Goal: Task Accomplishment & Management: Use online tool/utility

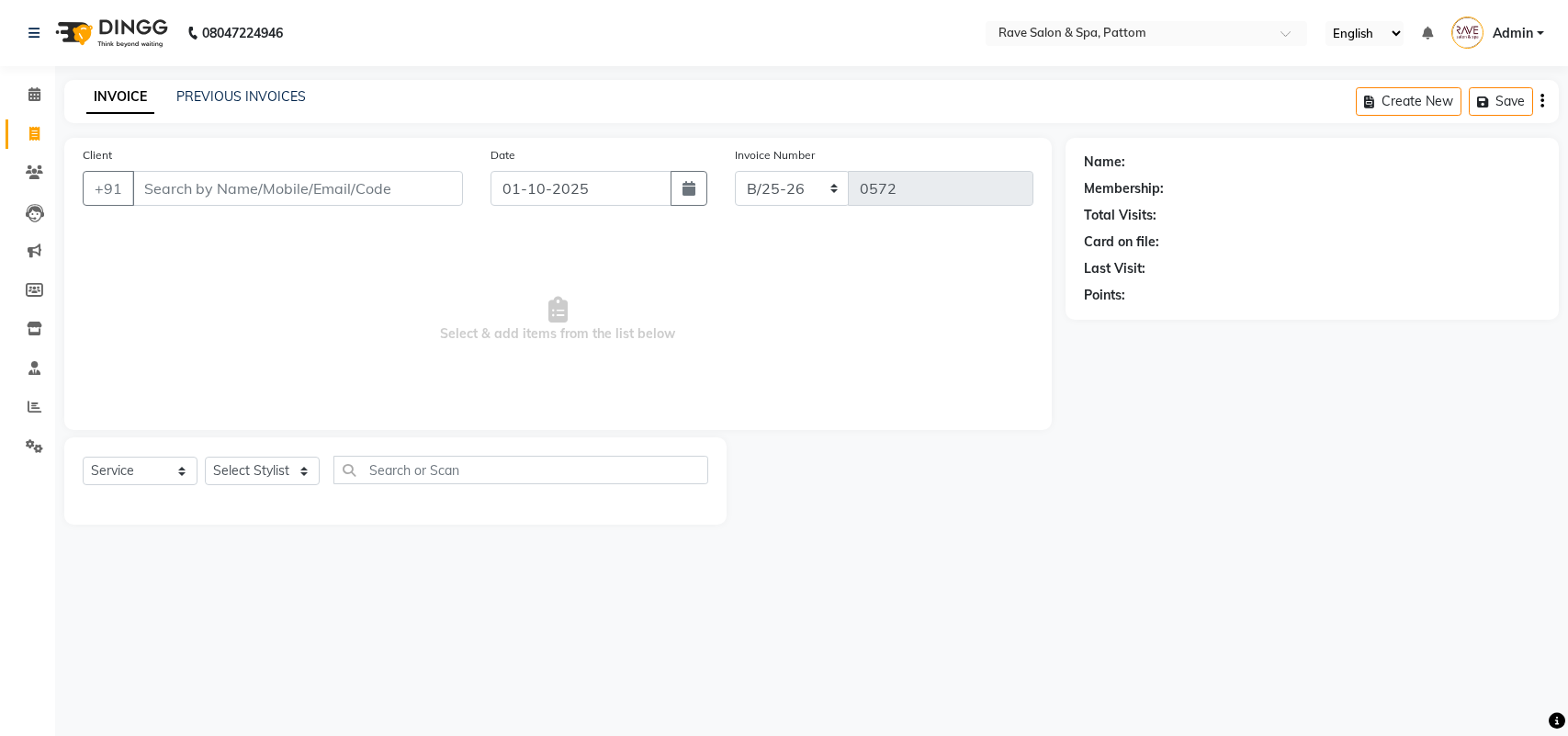
select select "service"
click at [32, 172] on icon at bounding box center [35, 172] width 17 height 14
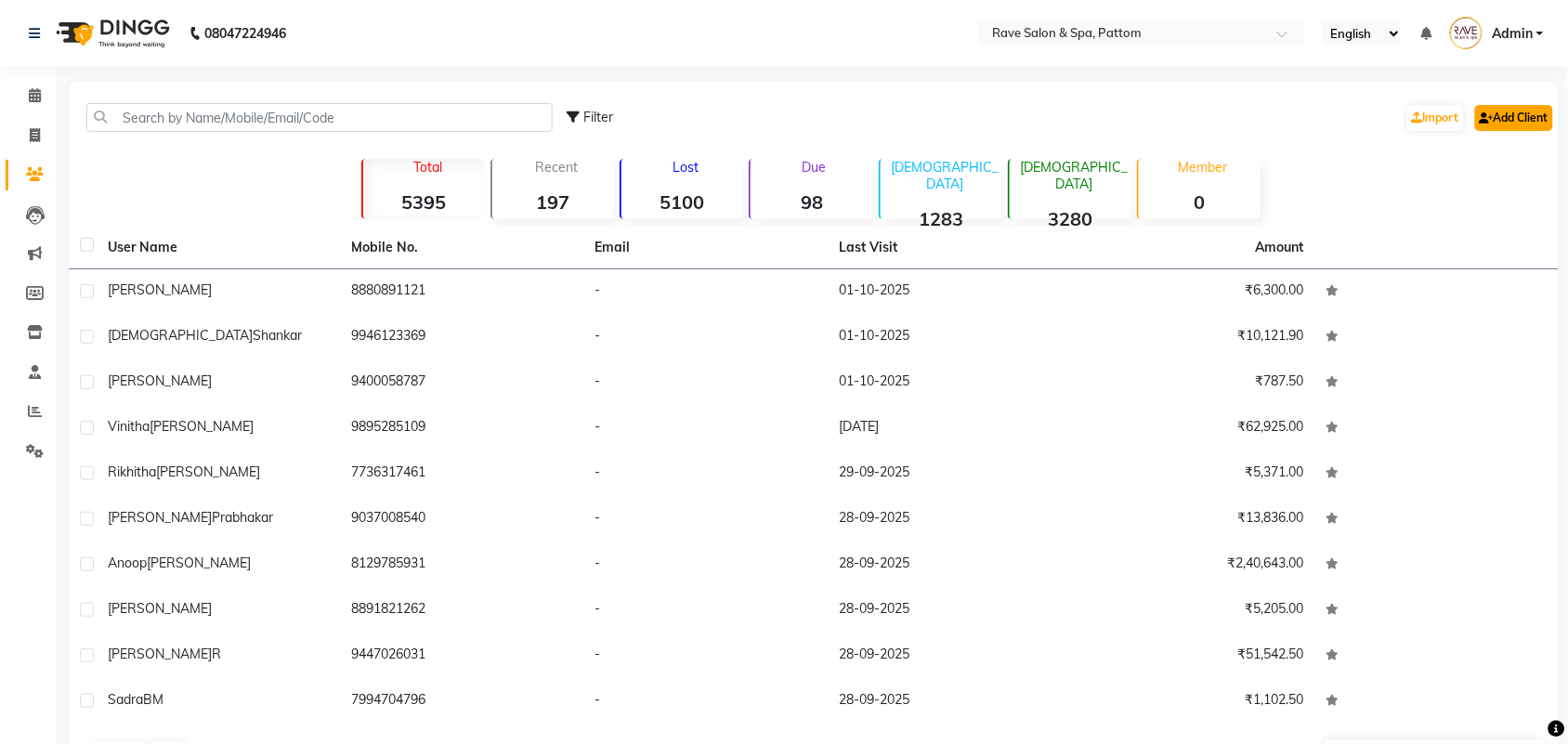
click at [1516, 117] on link "Add Client" at bounding box center [1513, 118] width 78 height 26
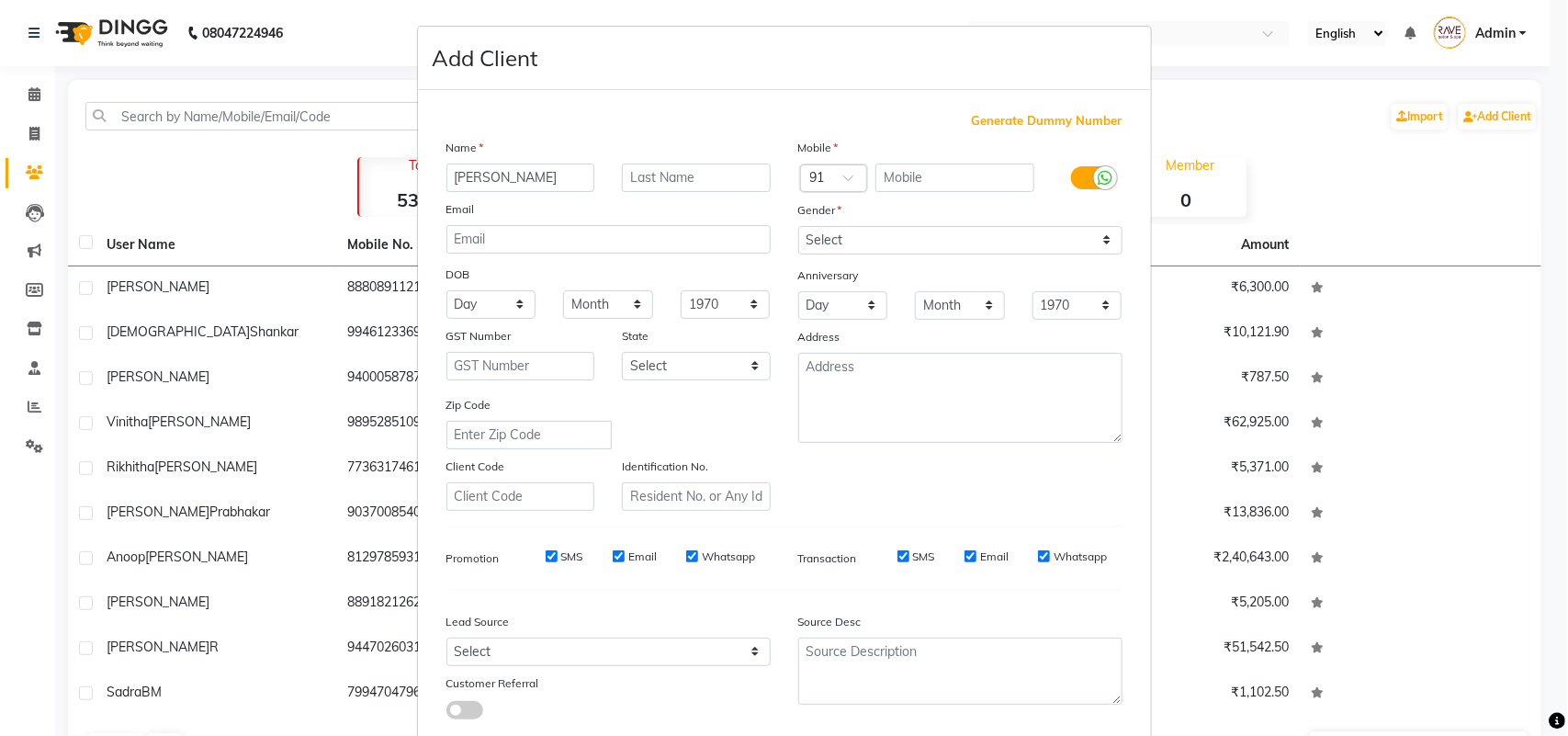
type input "[PERSON_NAME]"
click at [916, 228] on select "Select [DEMOGRAPHIC_DATA] [DEMOGRAPHIC_DATA] Other Prefer Not To Say" at bounding box center [960, 240] width 324 height 29
click at [798, 226] on select "Select [DEMOGRAPHIC_DATA] [DEMOGRAPHIC_DATA] Other Prefer Not To Say" at bounding box center [960, 240] width 324 height 29
drag, startPoint x: 897, startPoint y: 239, endPoint x: 897, endPoint y: 259, distance: 20.0
click at [897, 259] on div "Mobile Country Code × 91 Gender Select [DEMOGRAPHIC_DATA] [DEMOGRAPHIC_DATA] Ot…" at bounding box center [960, 324] width 352 height 373
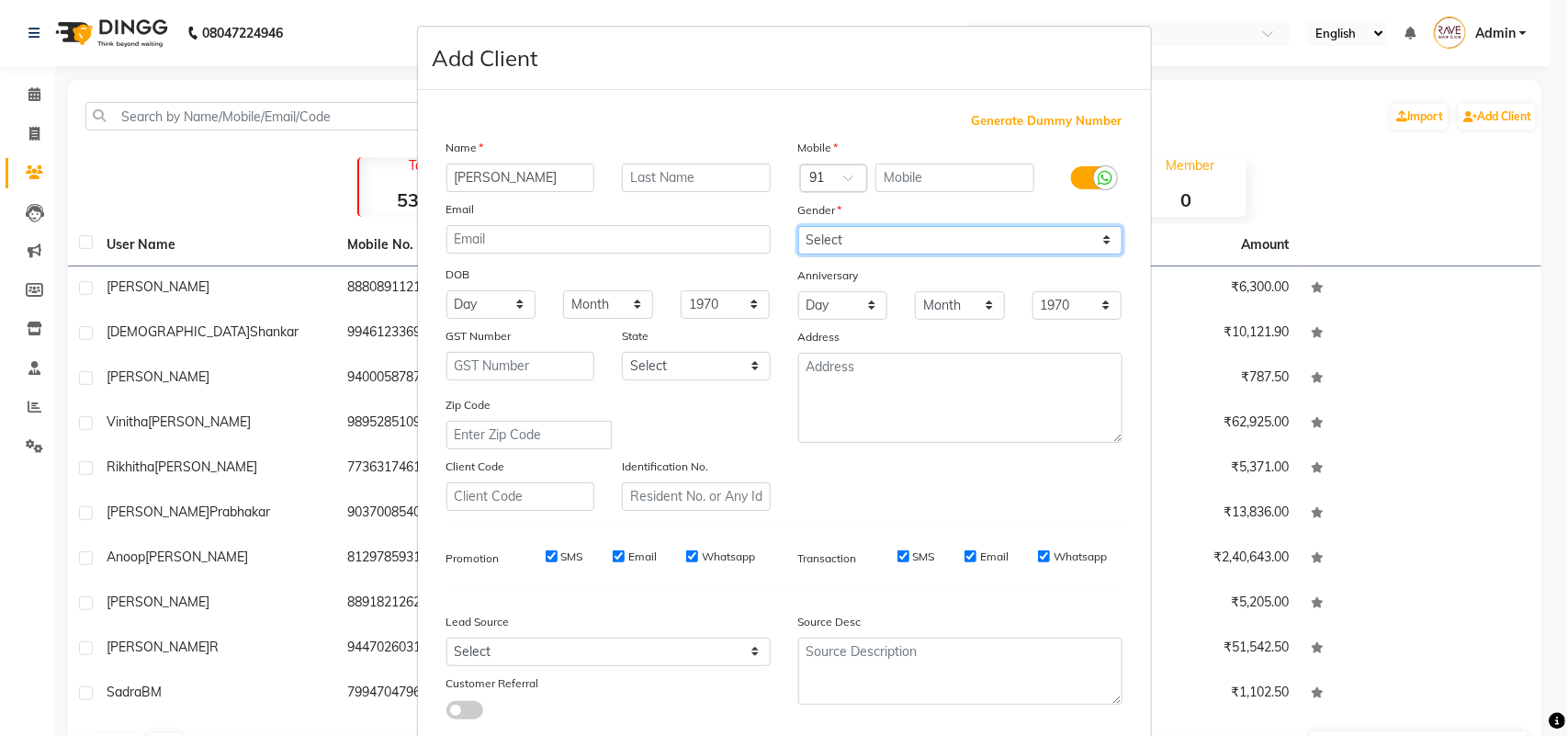
select select "[DEMOGRAPHIC_DATA]"
click at [798, 226] on select "Select [DEMOGRAPHIC_DATA] [DEMOGRAPHIC_DATA] Other Prefer Not To Say" at bounding box center [960, 240] width 324 height 29
click at [911, 180] on input "text" at bounding box center [955, 178] width 159 height 29
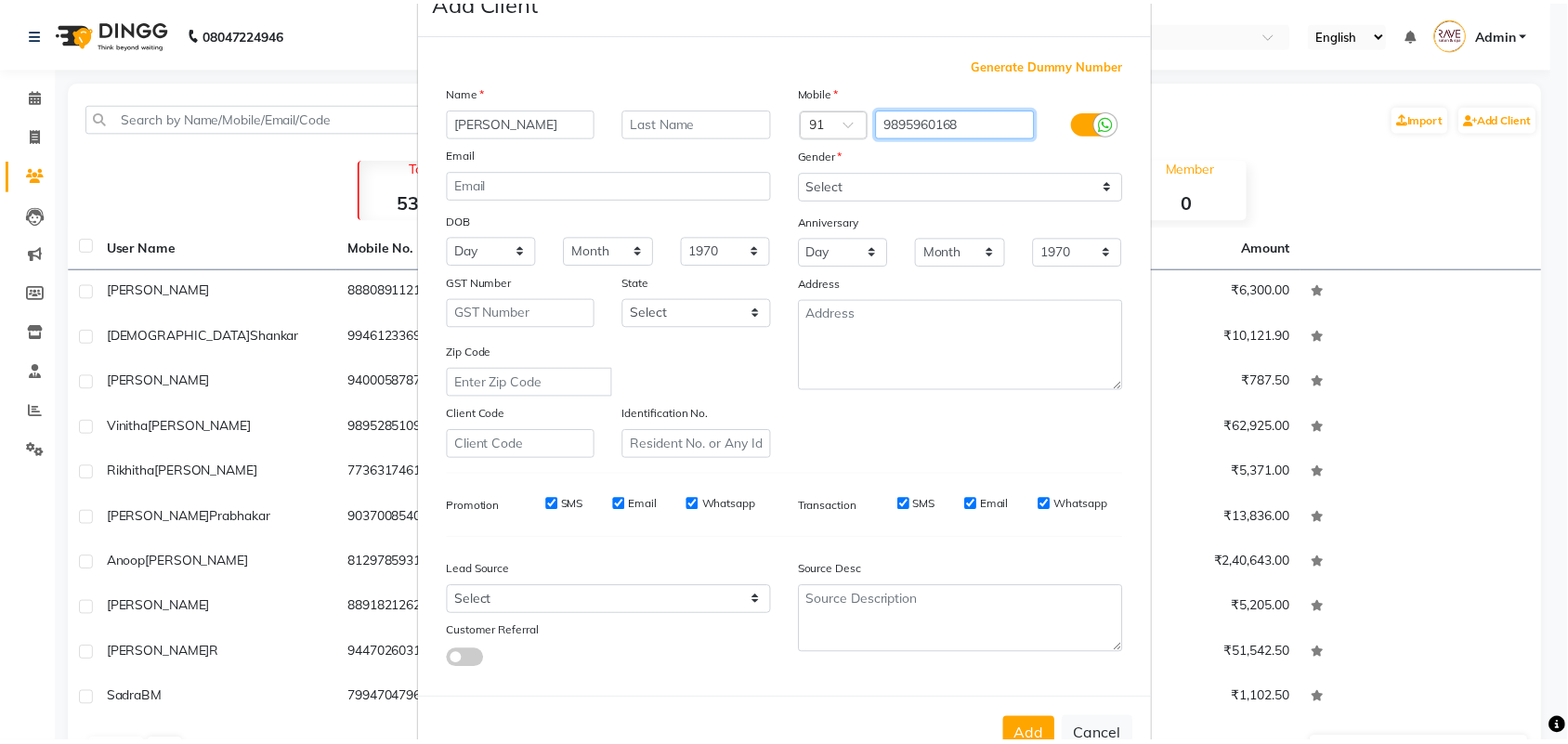
scroll to position [107, 0]
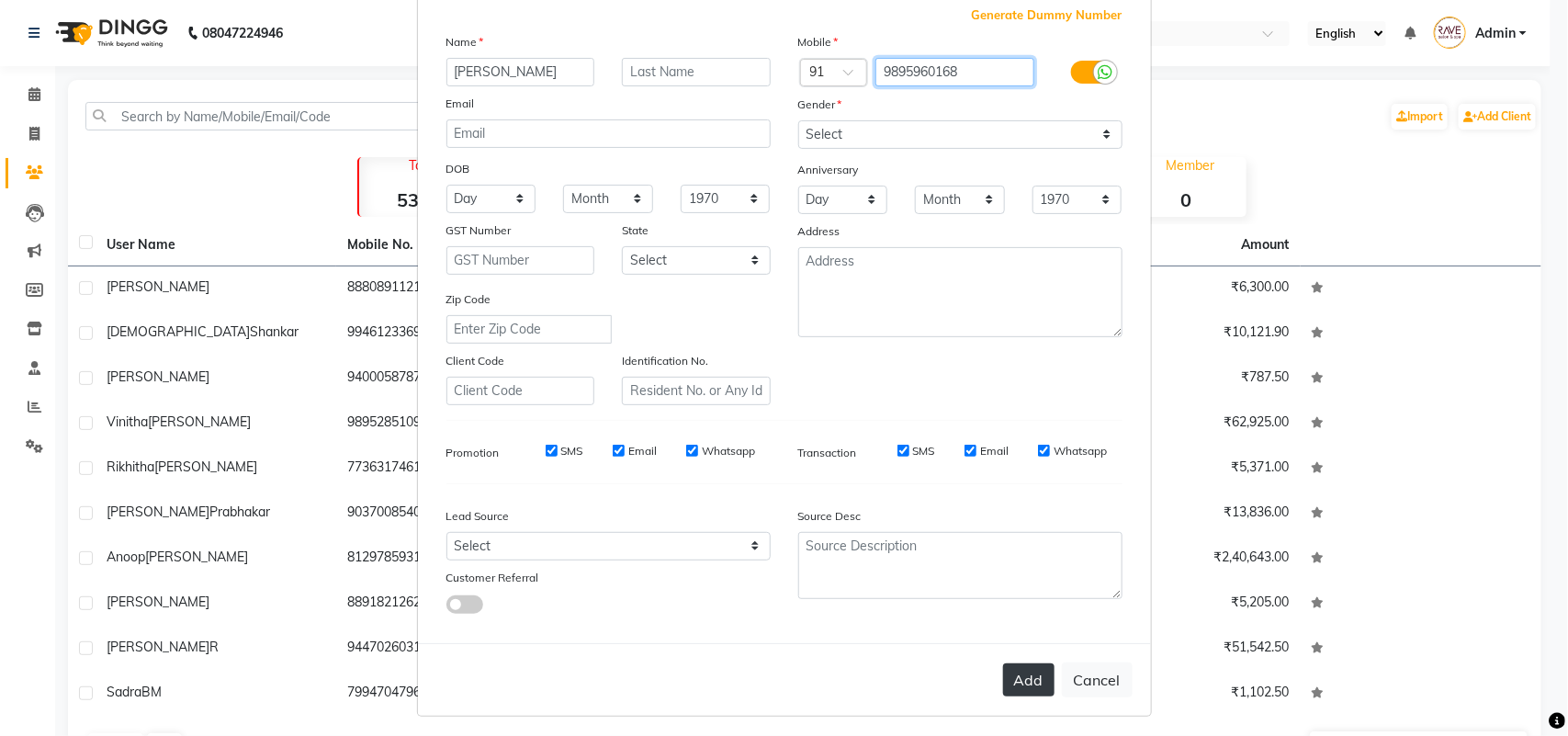
type input "9895960168"
click at [1009, 668] on button "Add" at bounding box center [1028, 680] width 51 height 33
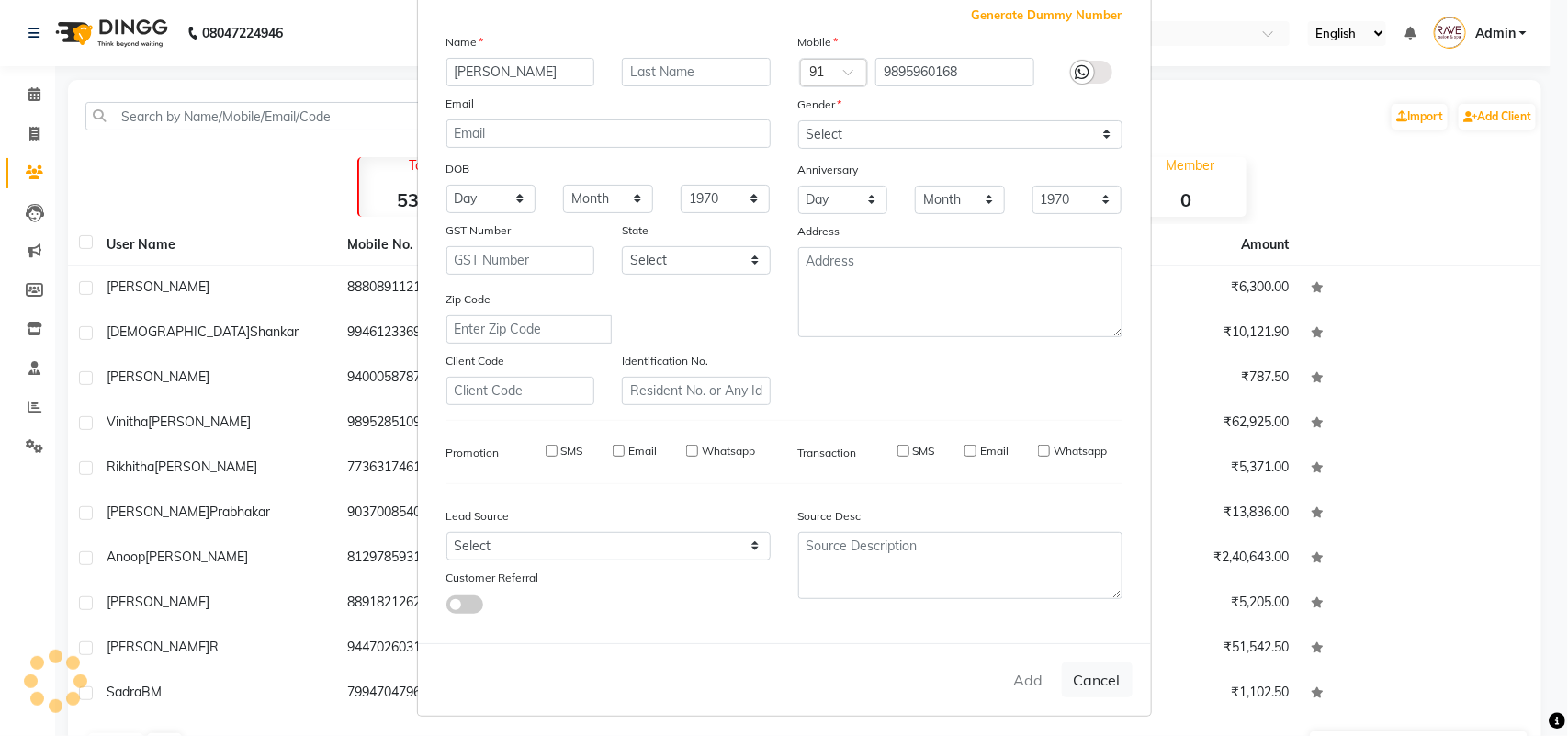
select select
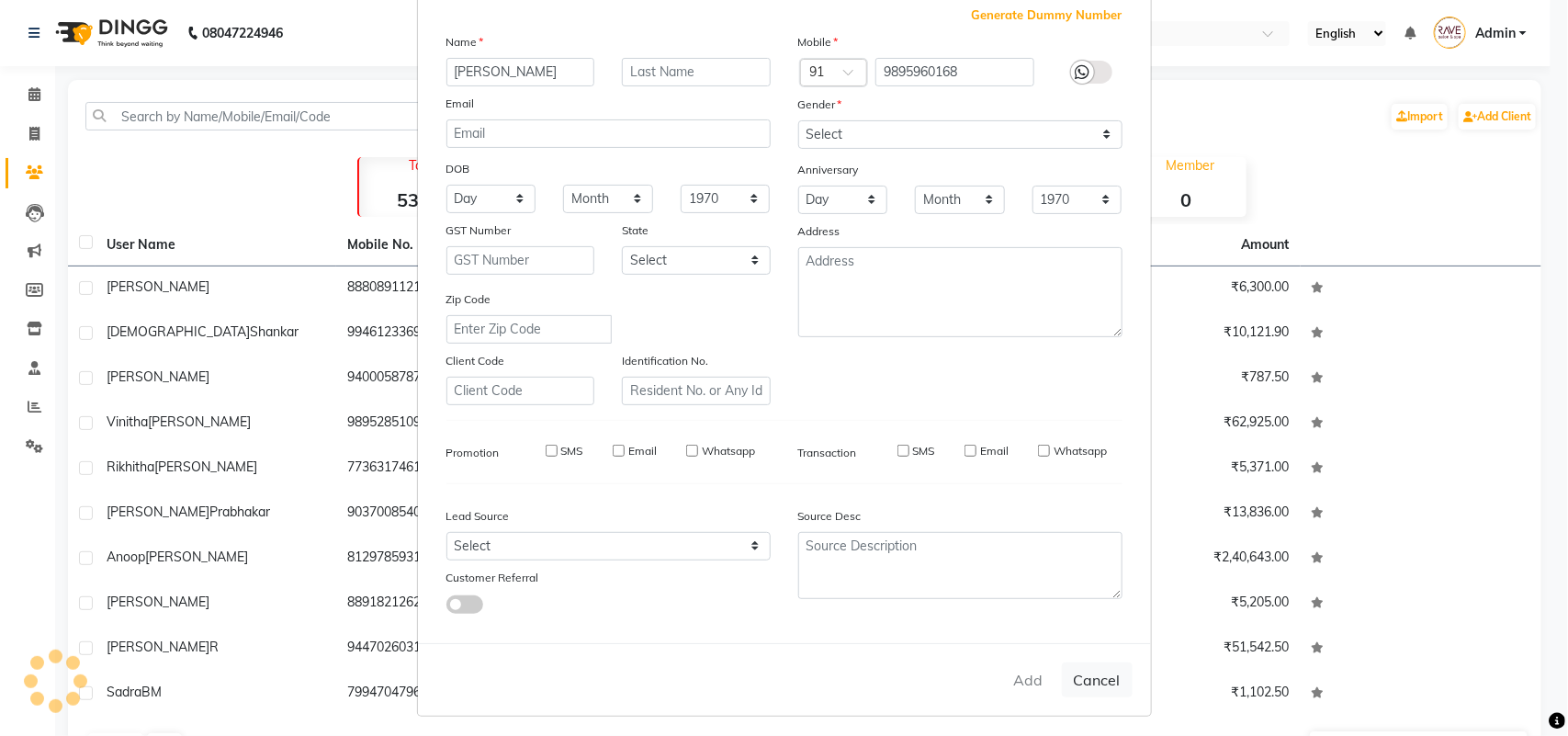
select select
checkbox input "false"
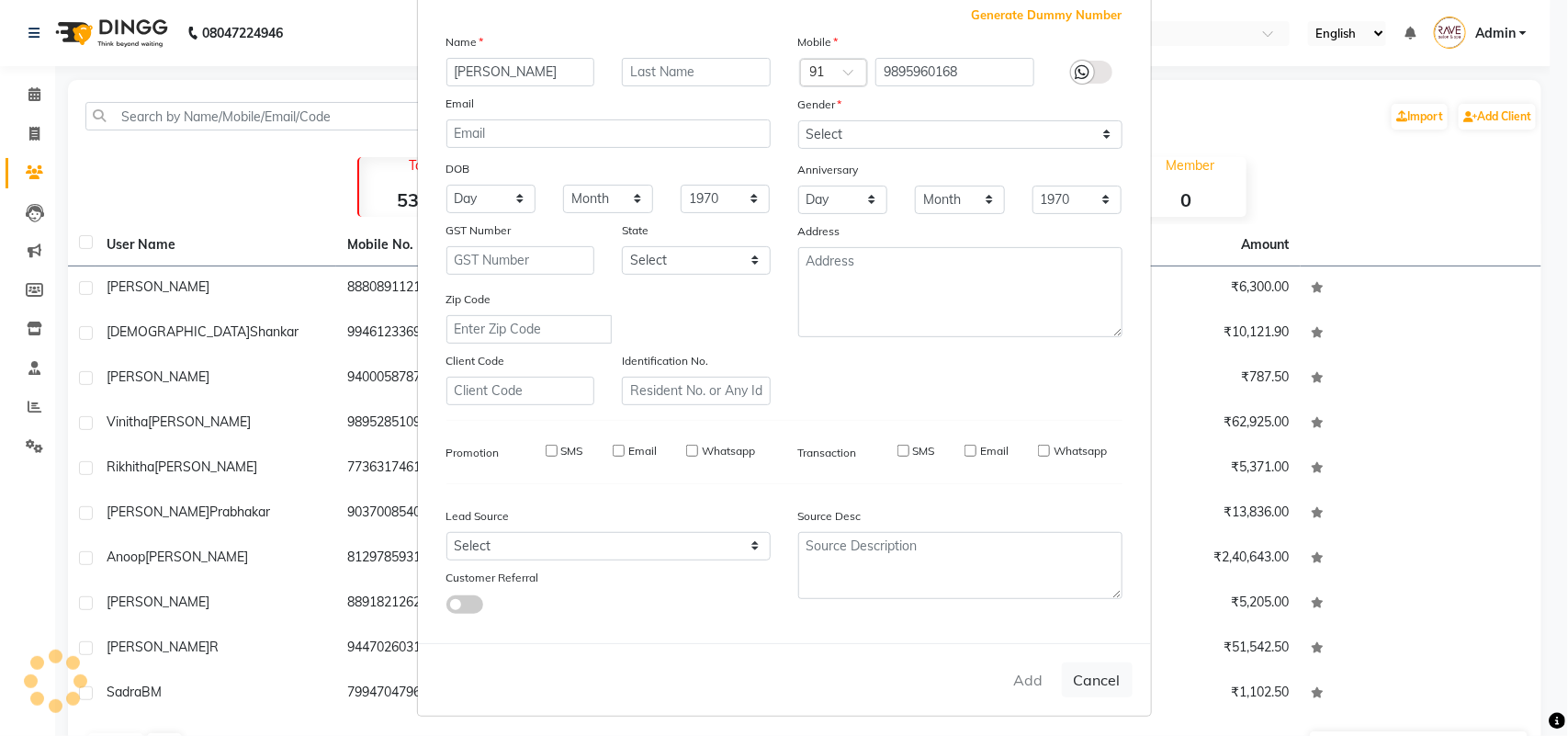
checkbox input "false"
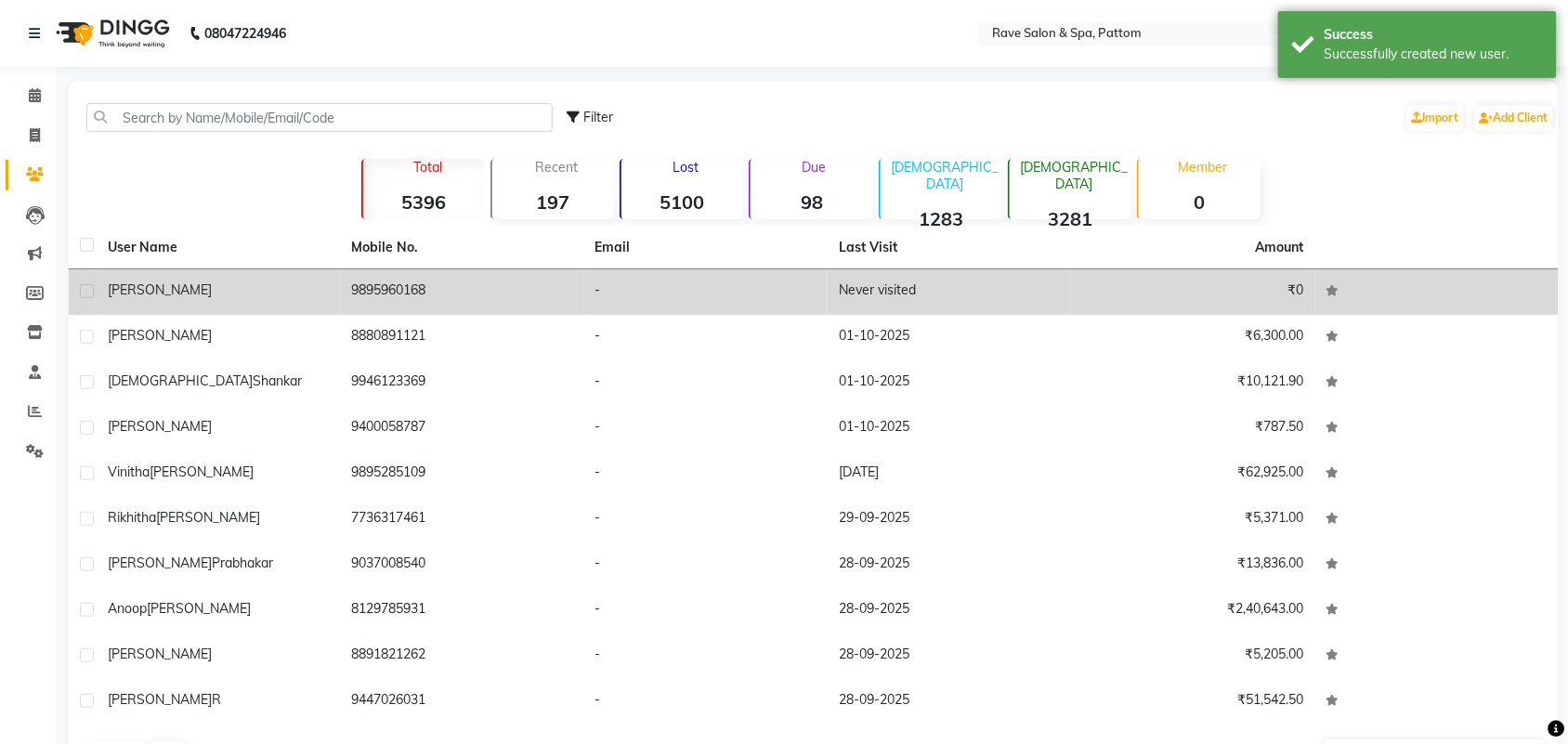
click at [255, 303] on td "[PERSON_NAME]" at bounding box center [218, 292] width 244 height 46
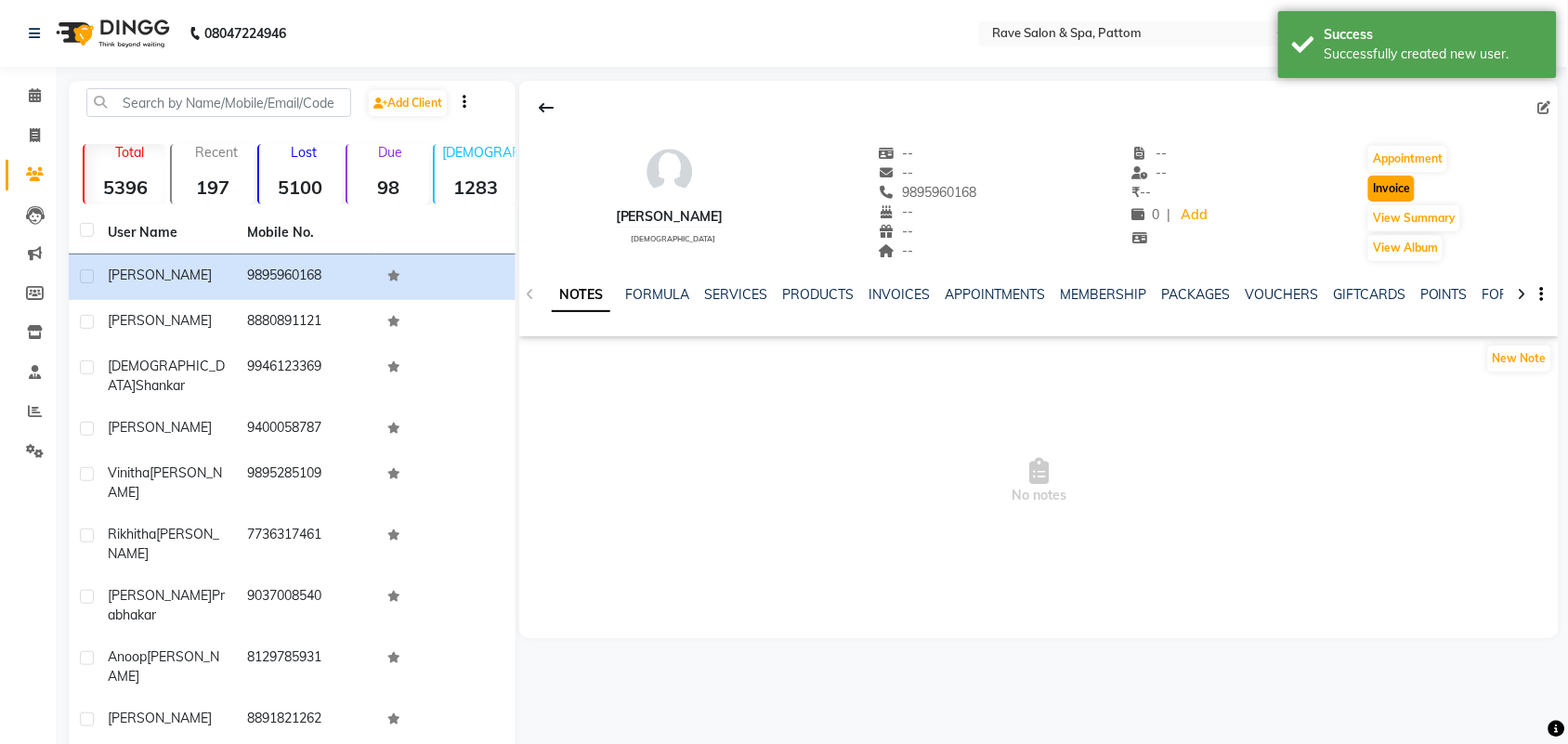
click at [1380, 192] on button "Invoice" at bounding box center [1392, 188] width 47 height 26
select select "service"
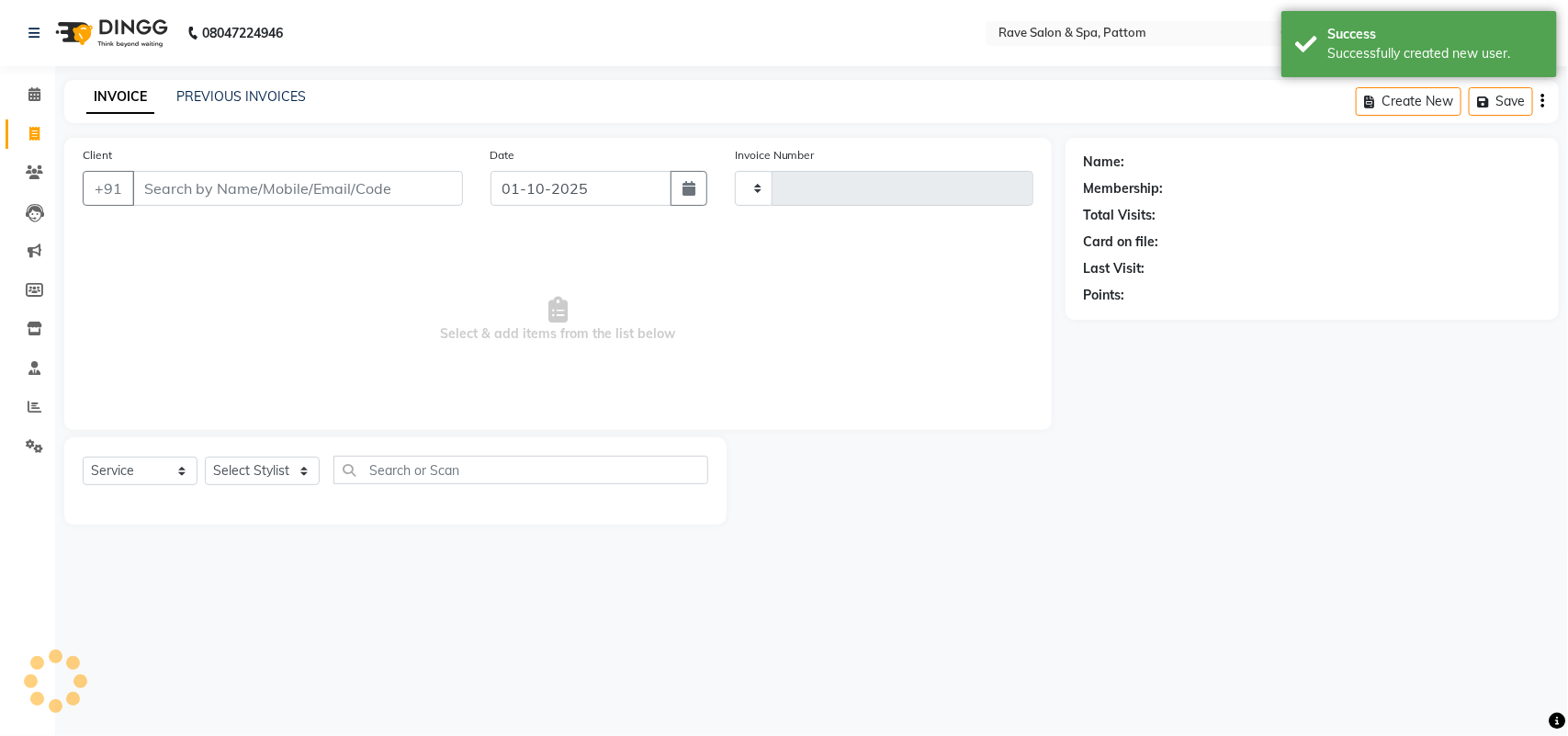
type input "0573"
select select "3587"
click at [261, 469] on select "Select Stylist" at bounding box center [261, 471] width 115 height 29
type input "9895960168"
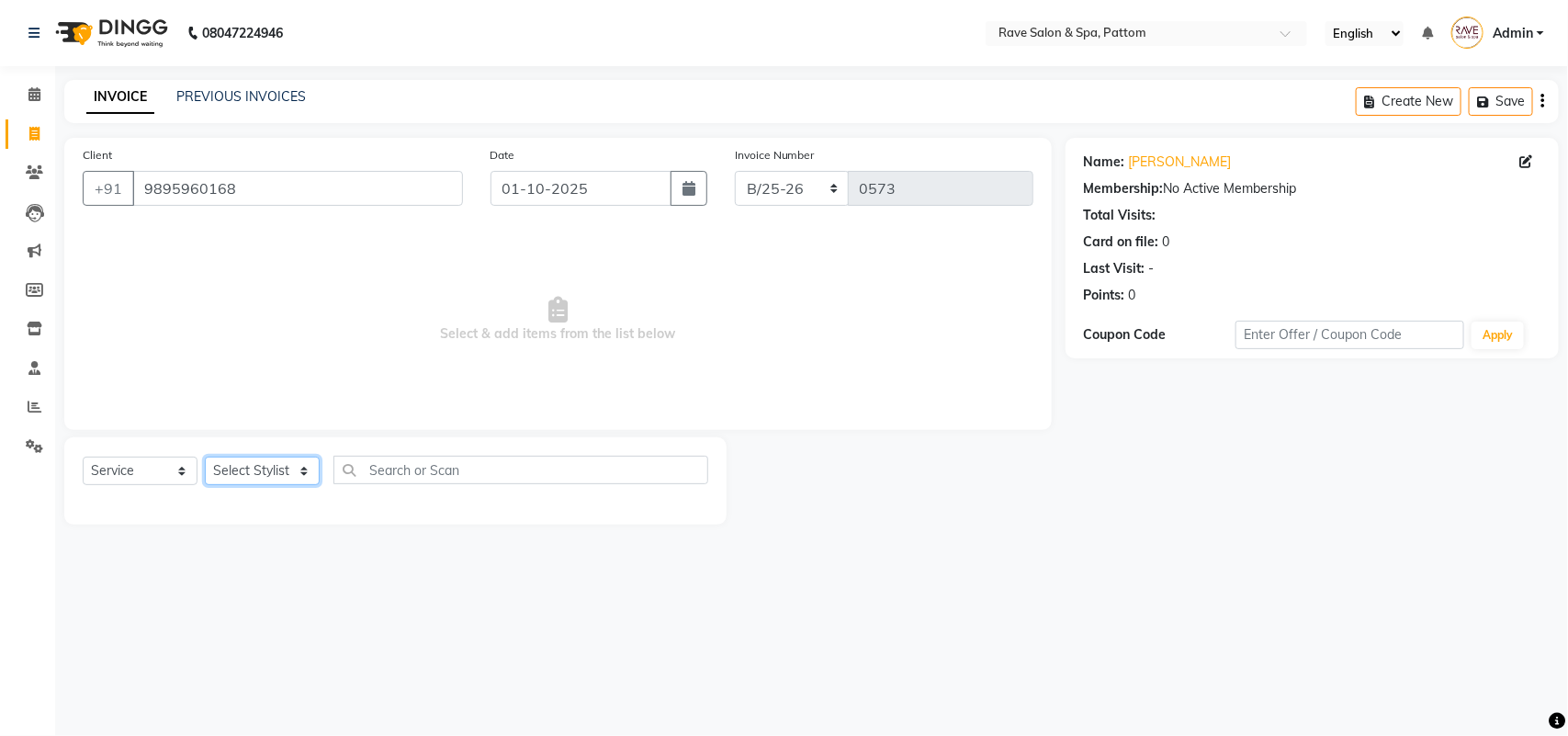
select select "16743"
click at [204, 456] on select "Select Stylist Amal [PERSON_NAME] [PERSON_NAME] [PERSON_NAME] [PERSON_NAME] [PE…" at bounding box center [261, 471] width 115 height 29
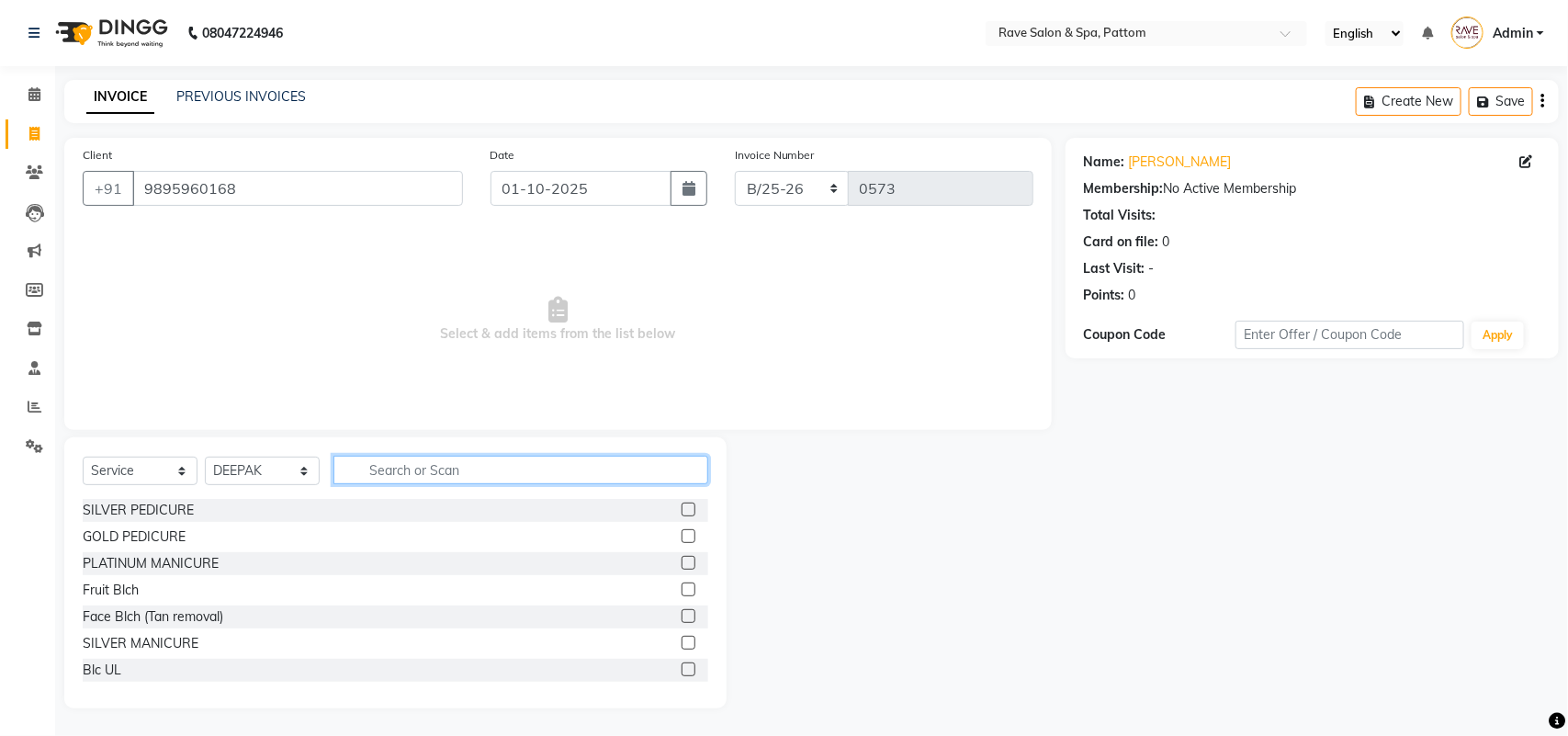
click at [434, 472] on input "text" at bounding box center [521, 470] width 375 height 29
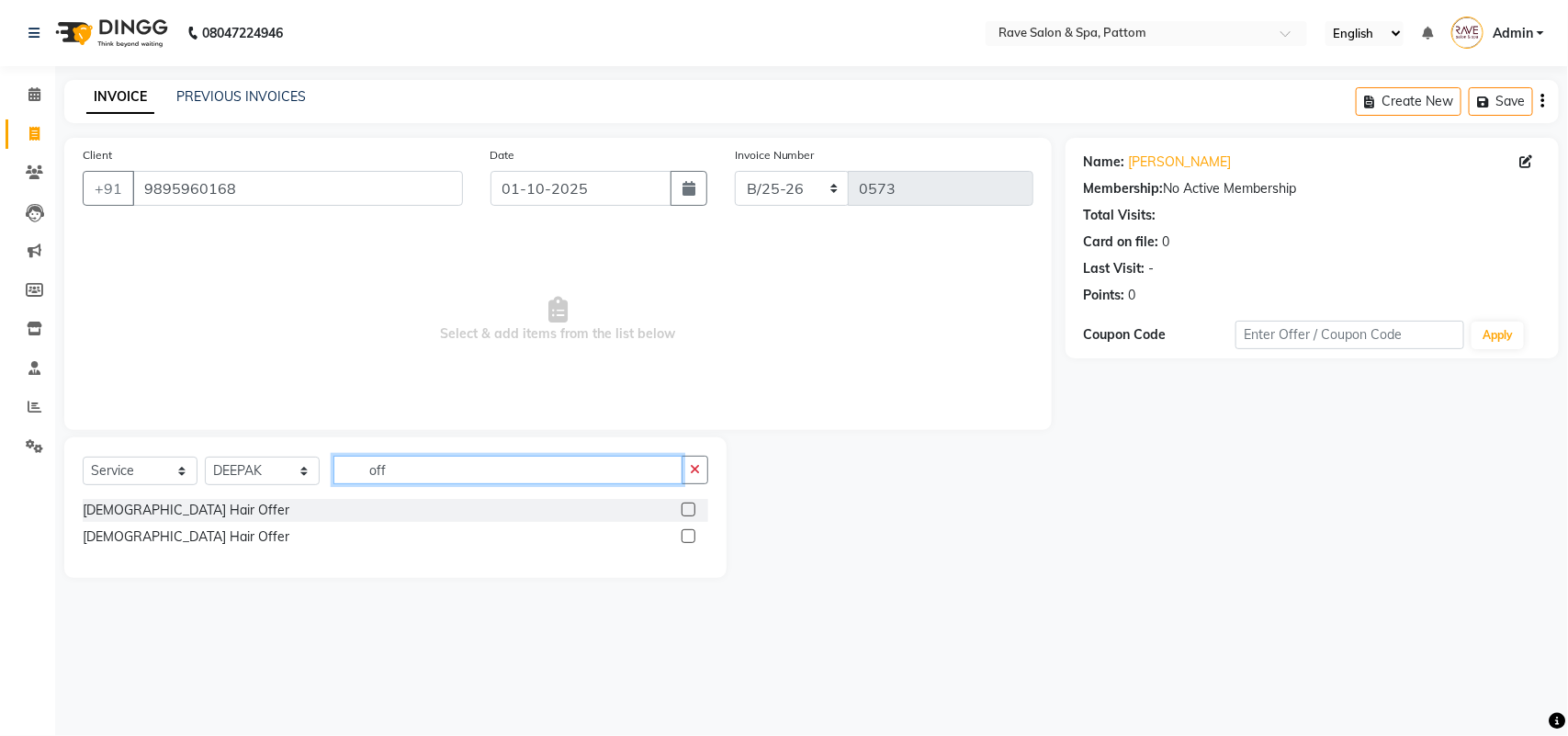
type input "off"
click at [685, 533] on label at bounding box center [689, 536] width 14 height 14
click at [685, 533] on input "checkbox" at bounding box center [688, 536] width 12 height 12
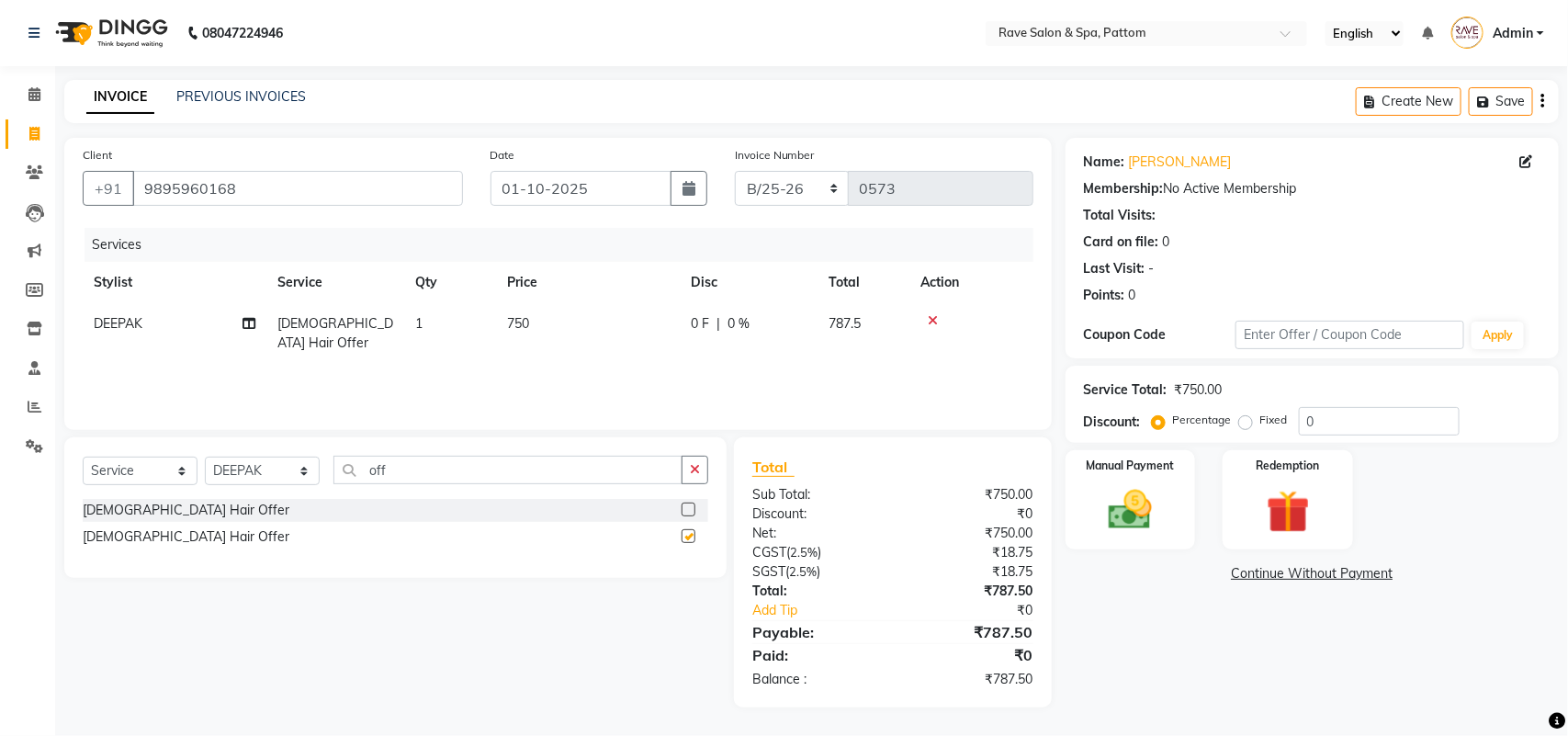
checkbox input "false"
click at [1114, 510] on img at bounding box center [1129, 509] width 72 height 51
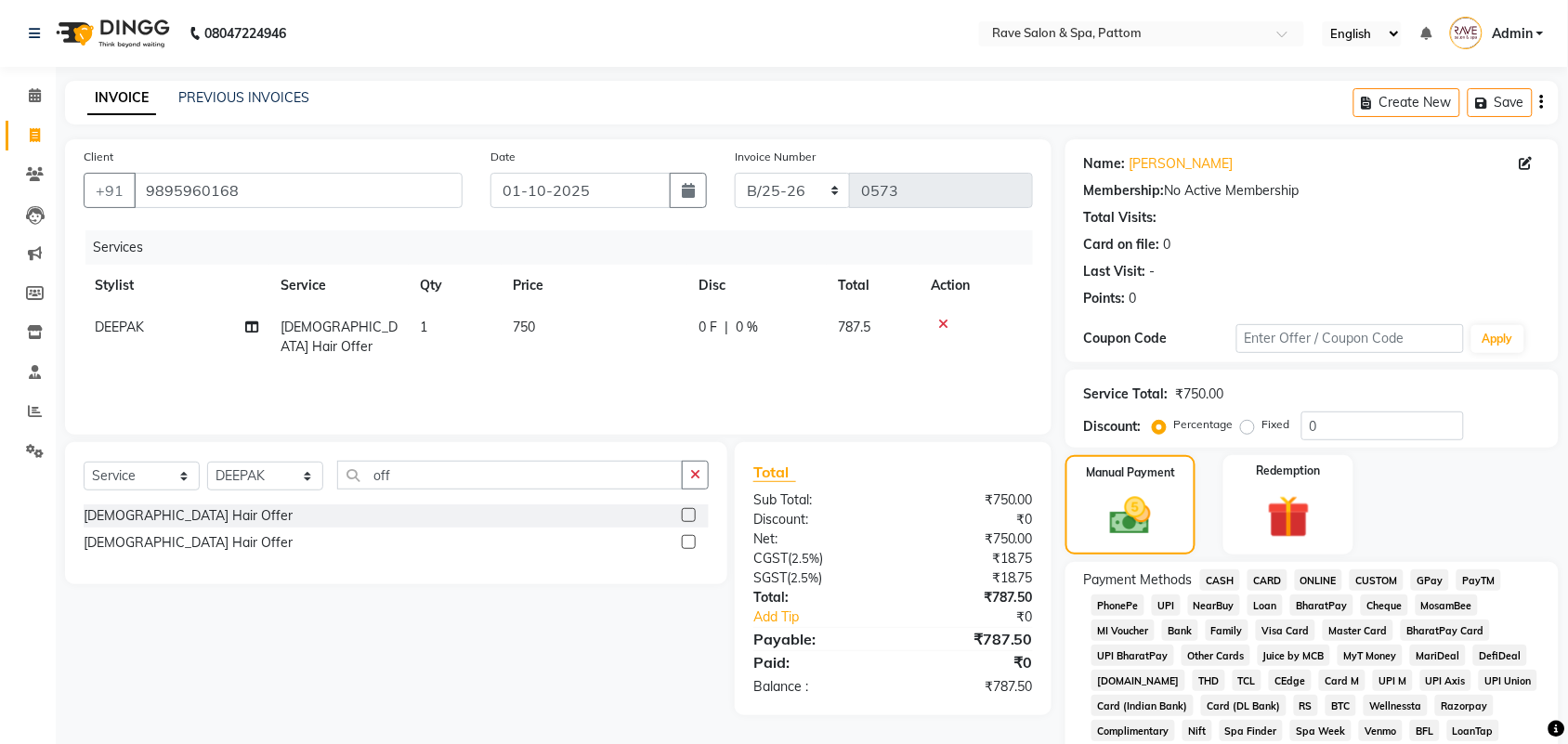
click at [191, 322] on td "DEEPAK" at bounding box center [176, 336] width 185 height 61
select select "16743"
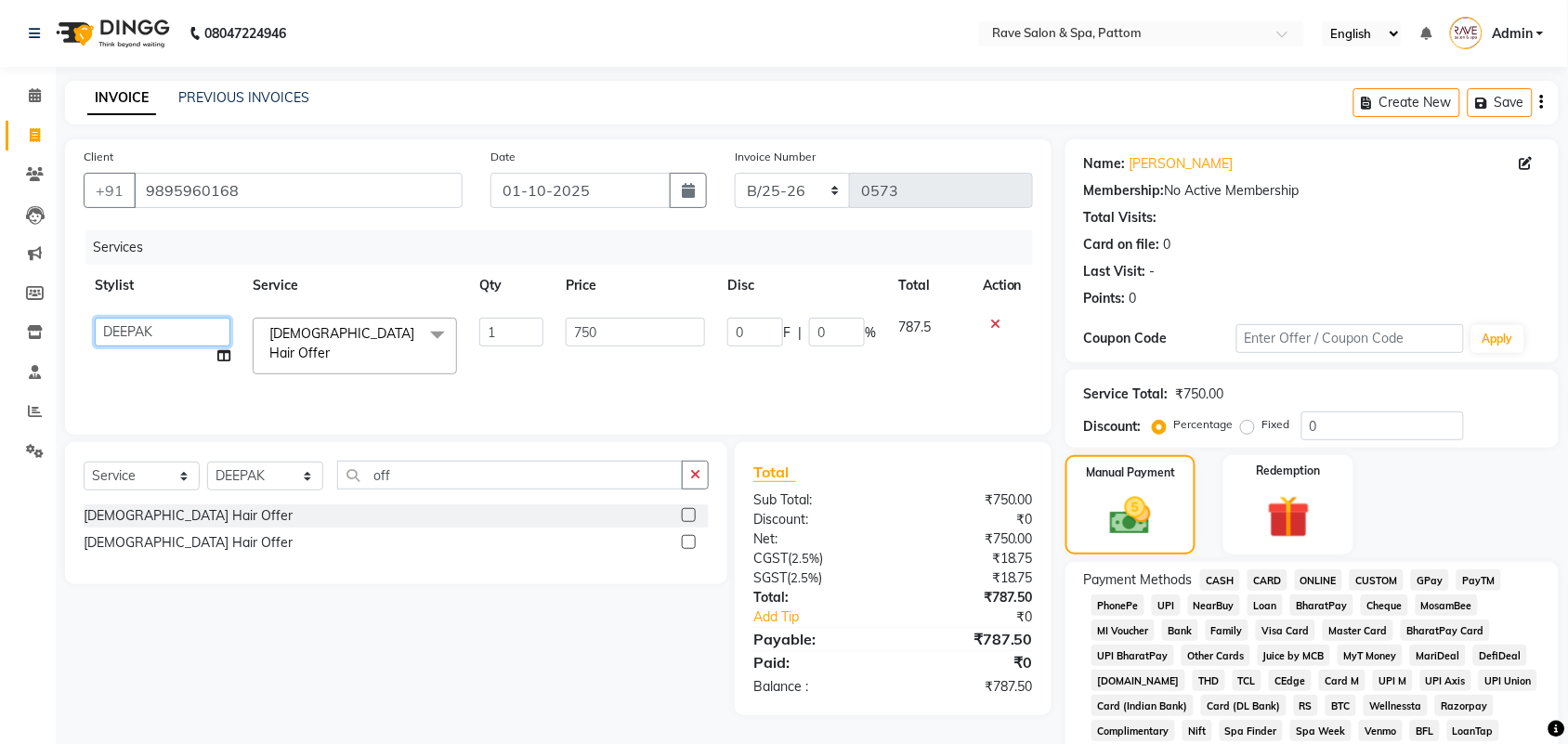
click at [188, 322] on select "[PERSON_NAME] [PERSON_NAME] [PERSON_NAME] [PERSON_NAME] [PERSON_NAME] [PERSON_N…" at bounding box center [162, 333] width 136 height 29
select select "16741"
click at [343, 321] on span "[DEMOGRAPHIC_DATA] Hair Offer x" at bounding box center [355, 346] width 205 height 57
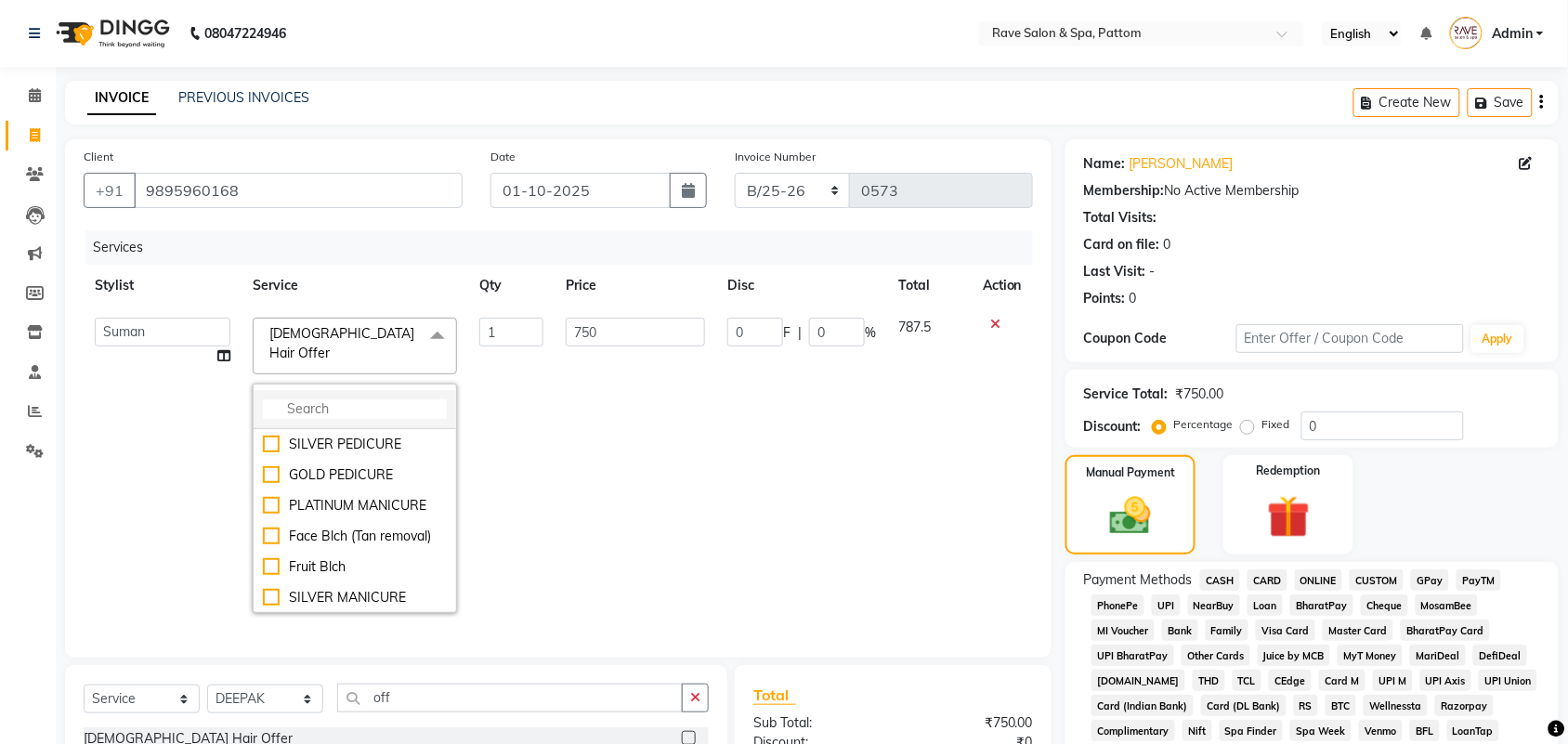
click at [344, 400] on input "multiselect-search" at bounding box center [355, 410] width 184 height 20
type input "thr"
click at [337, 435] on div "Brow thrd" at bounding box center [355, 445] width 184 height 20
checkbox input "true"
type input "55"
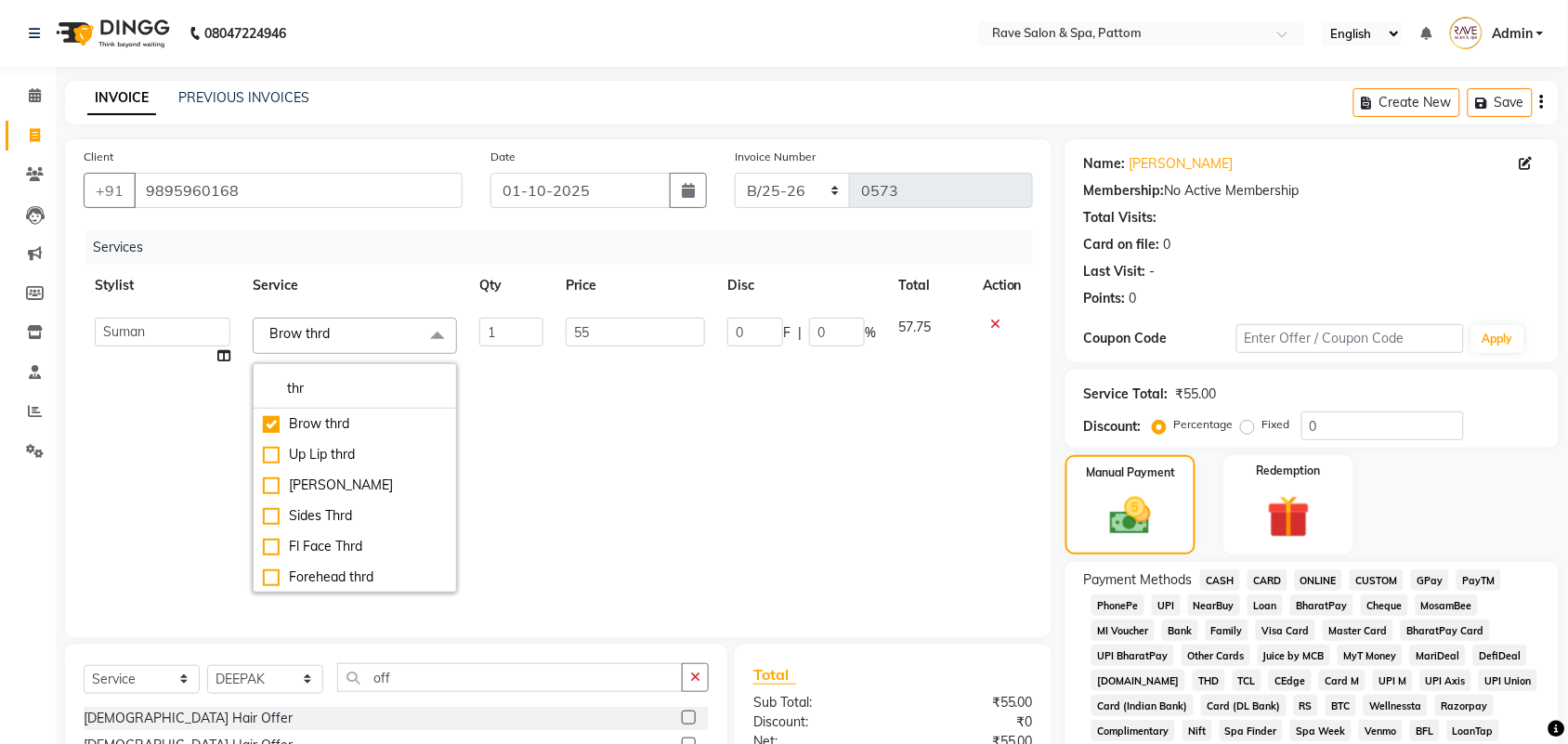
click at [609, 372] on td "55" at bounding box center [636, 454] width 162 height 297
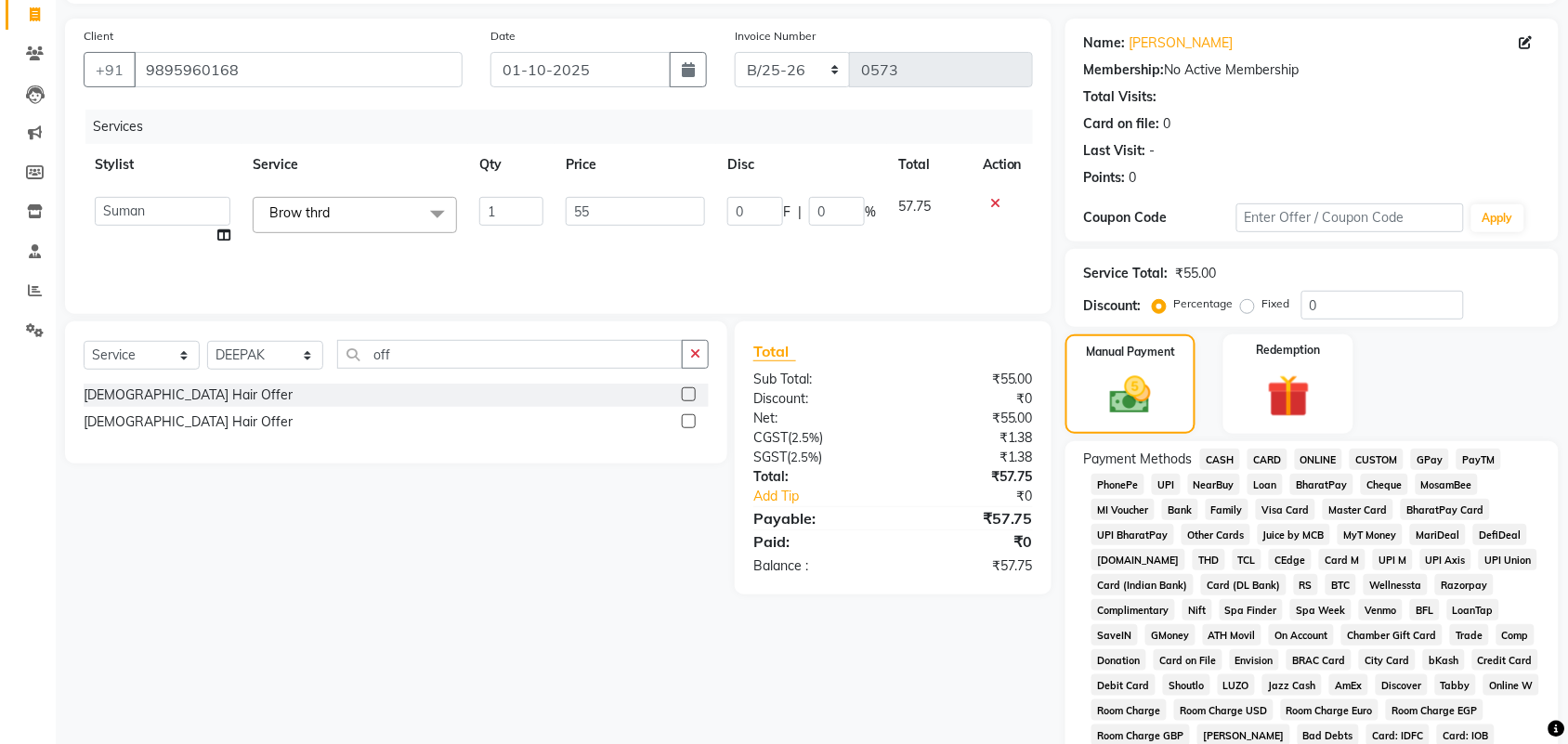
scroll to position [232, 0]
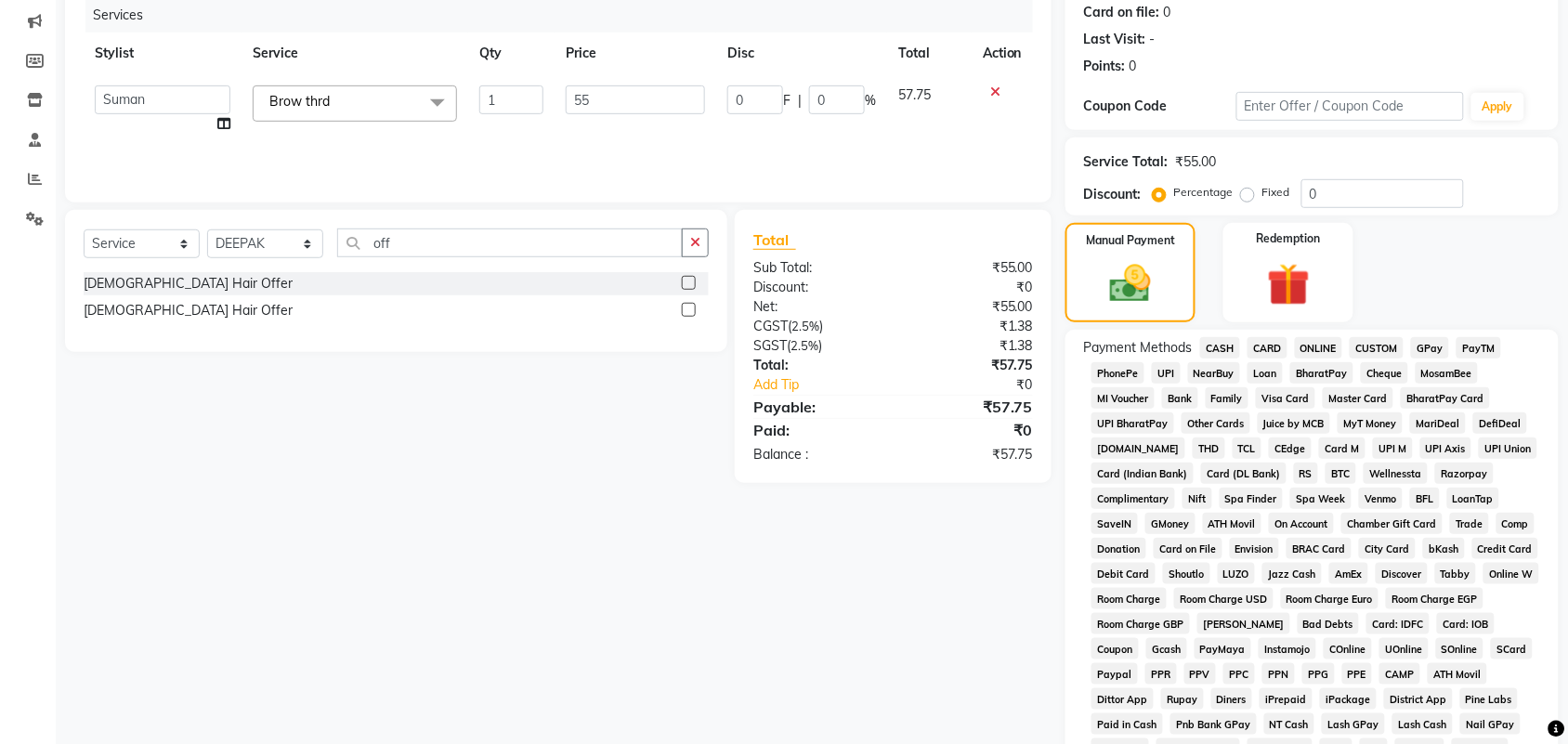
click at [1228, 346] on span "CASH" at bounding box center [1219, 348] width 40 height 21
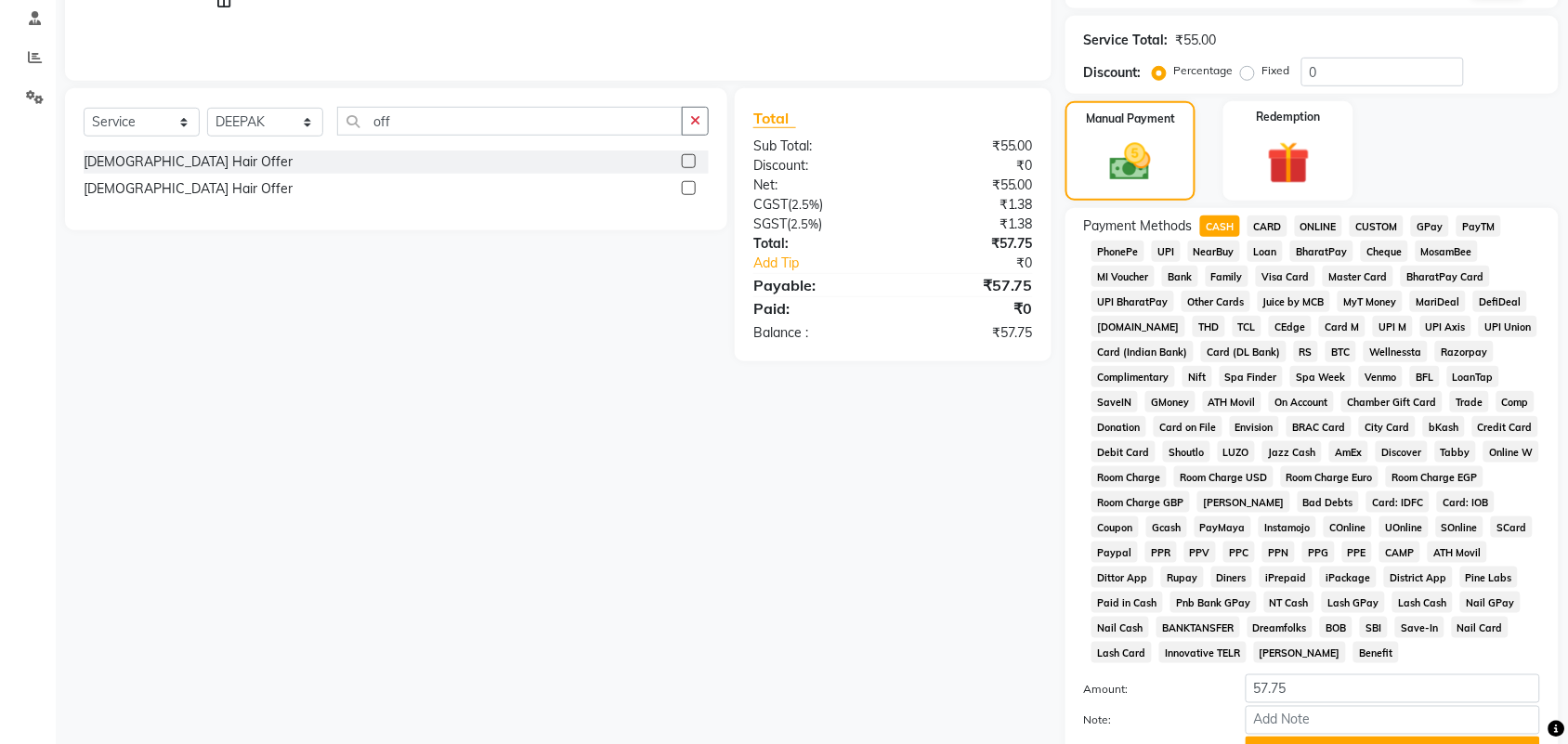
scroll to position [517, 0]
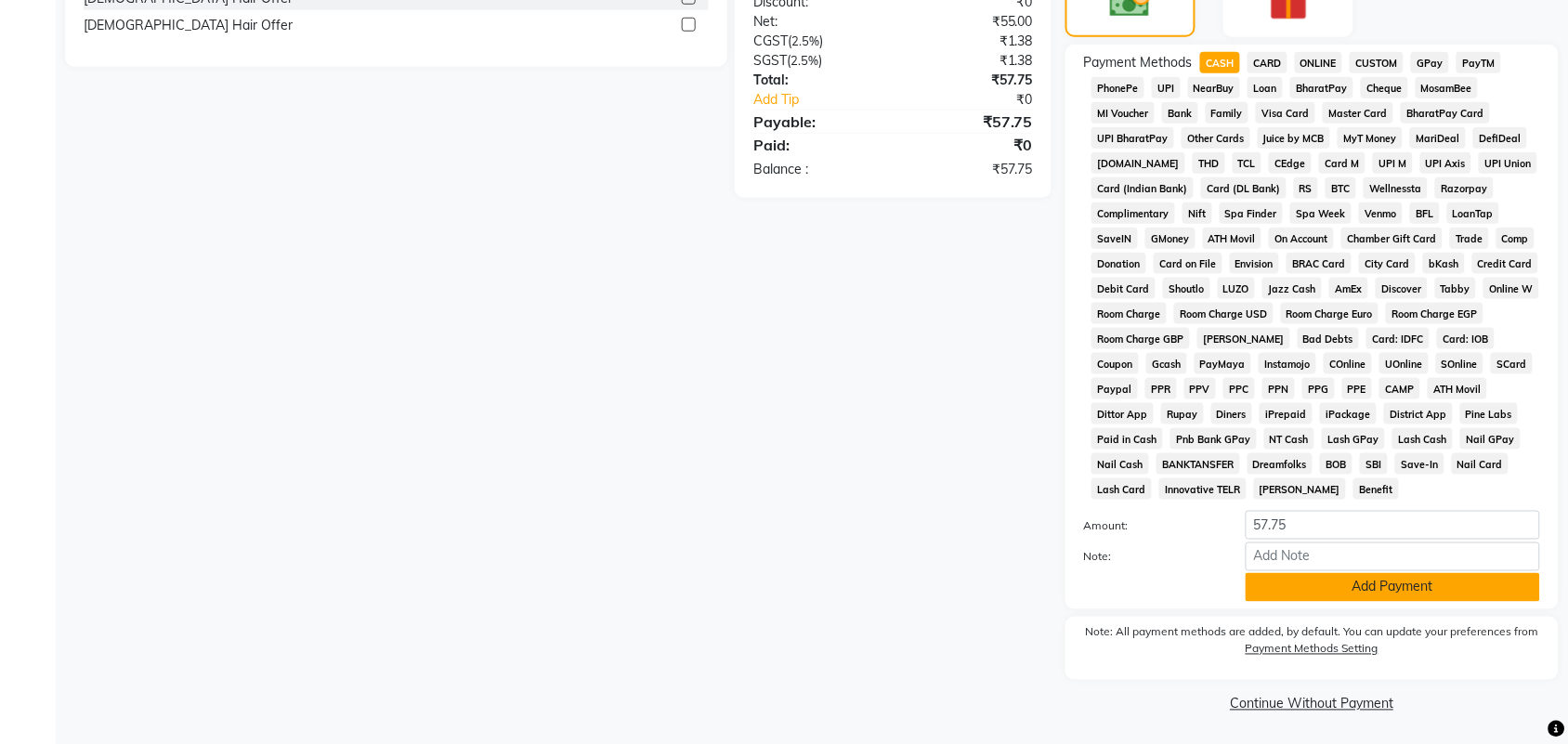
click at [1263, 581] on button "Add Payment" at bounding box center [1392, 588] width 294 height 29
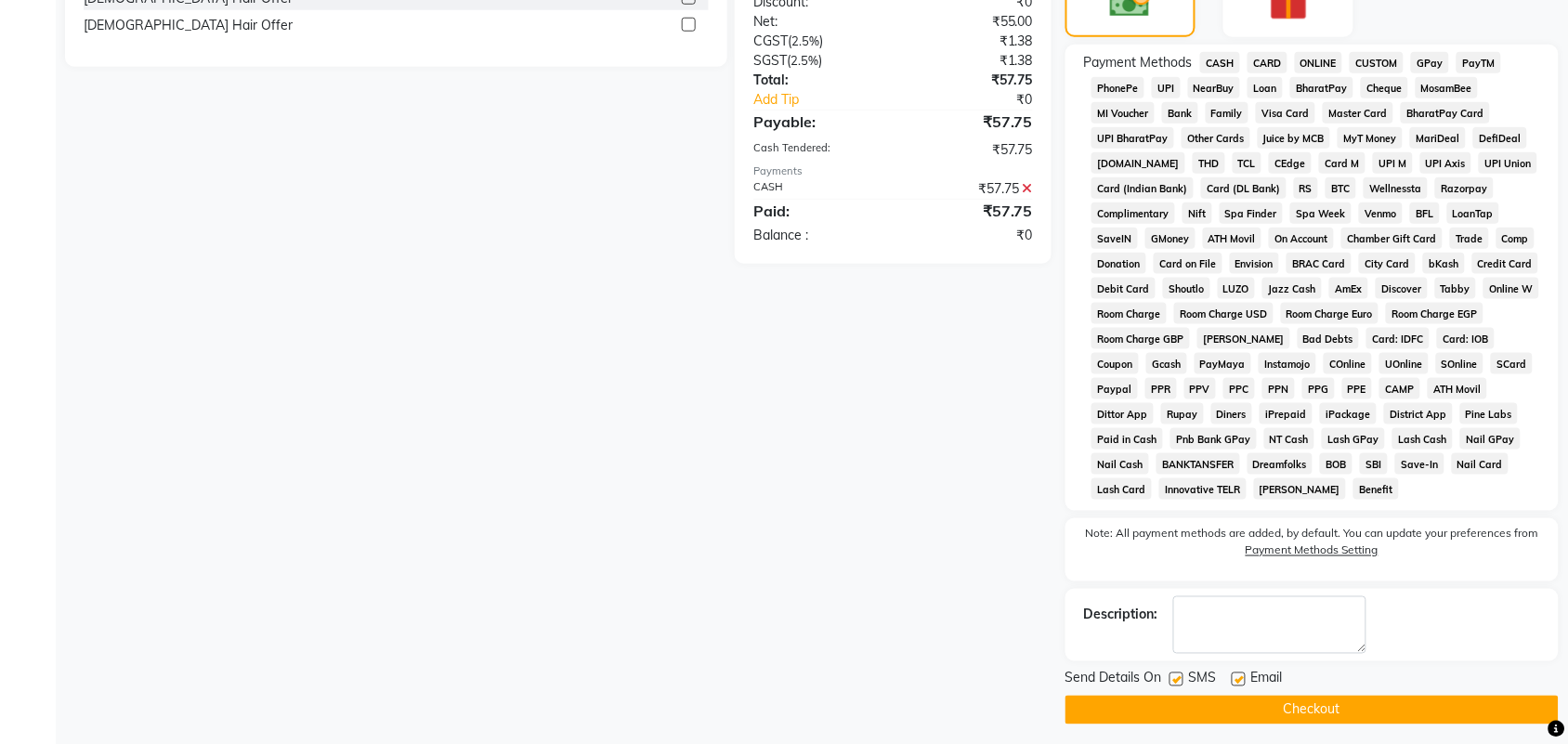
click at [1182, 680] on label at bounding box center [1176, 680] width 14 height 14
click at [1181, 680] on input "checkbox" at bounding box center [1175, 680] width 12 height 12
checkbox input "false"
click at [1235, 678] on label at bounding box center [1238, 680] width 14 height 14
click at [1235, 678] on input "checkbox" at bounding box center [1237, 680] width 12 height 12
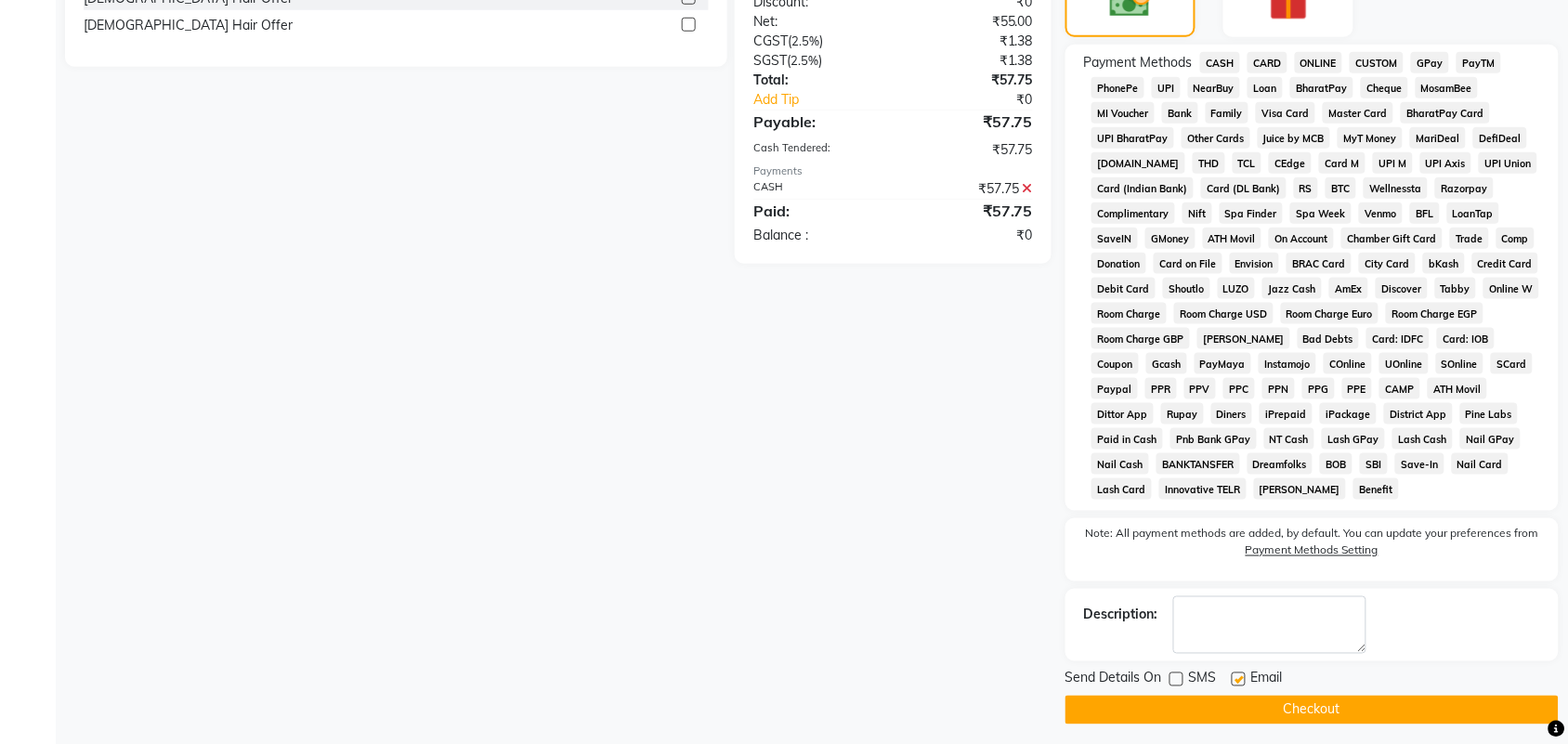
checkbox input "false"
click at [1229, 713] on button "Checkout" at bounding box center [1312, 710] width 493 height 29
